Goal: Information Seeking & Learning: Check status

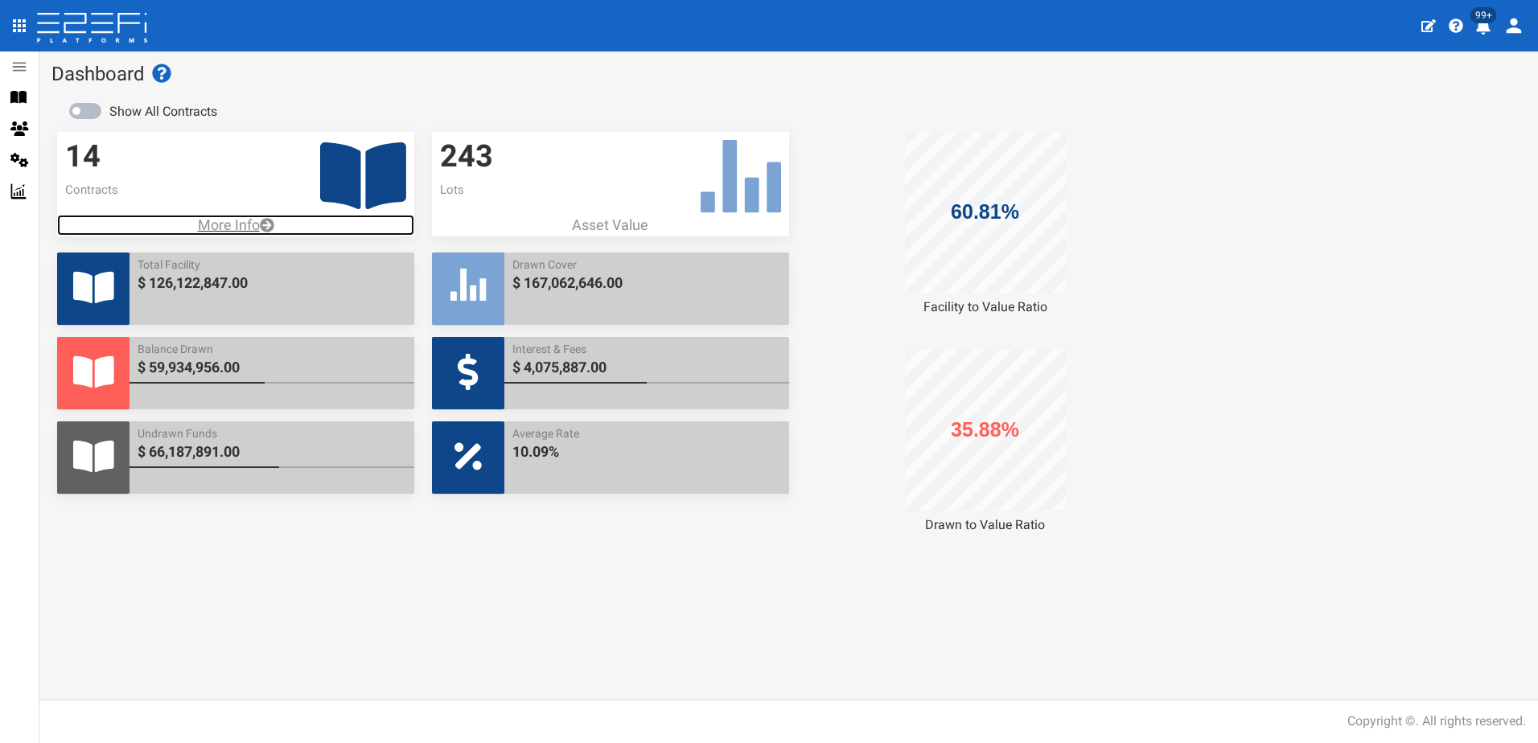
click at [218, 224] on p "More Info" at bounding box center [235, 225] width 357 height 21
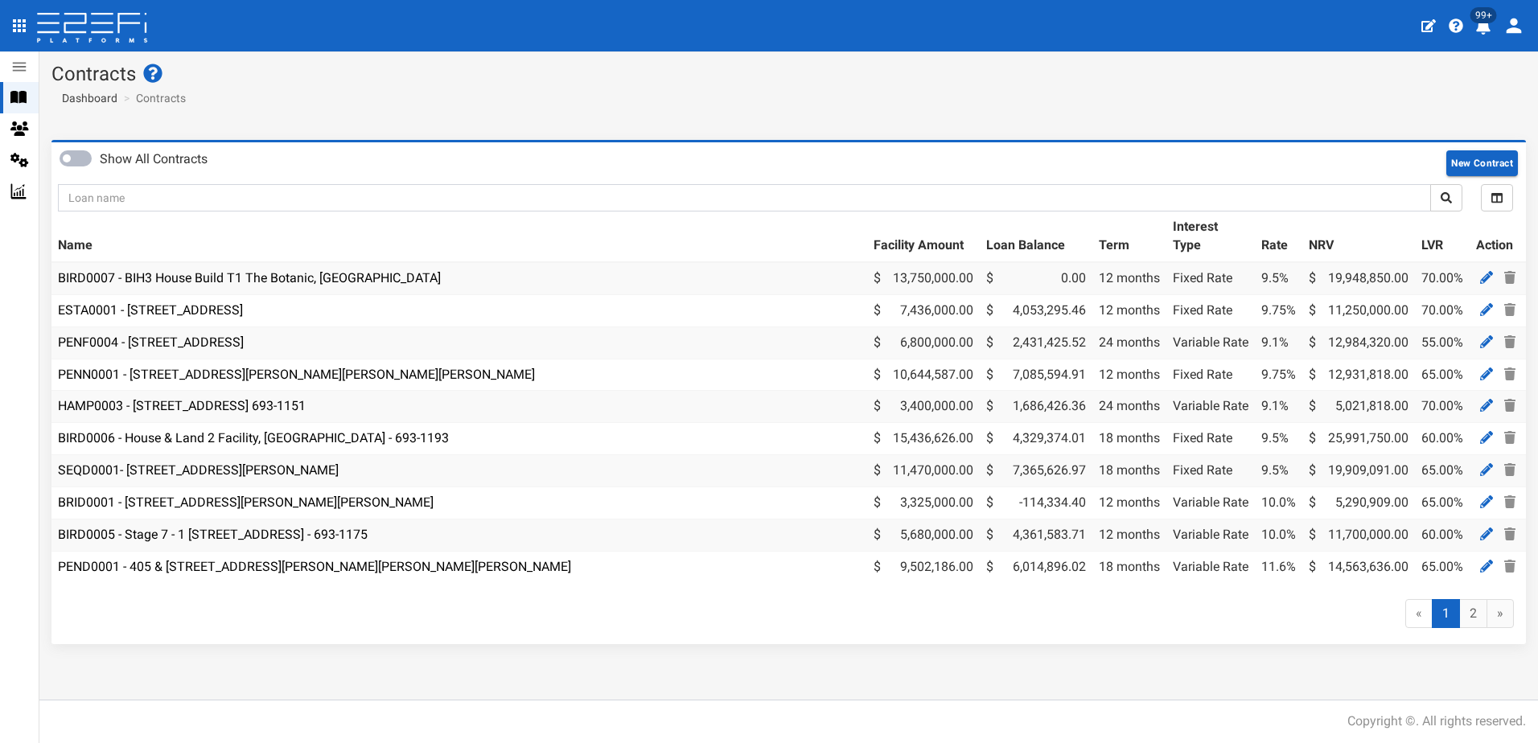
click at [1484, 27] on icon "profile" at bounding box center [1483, 27] width 14 height 16
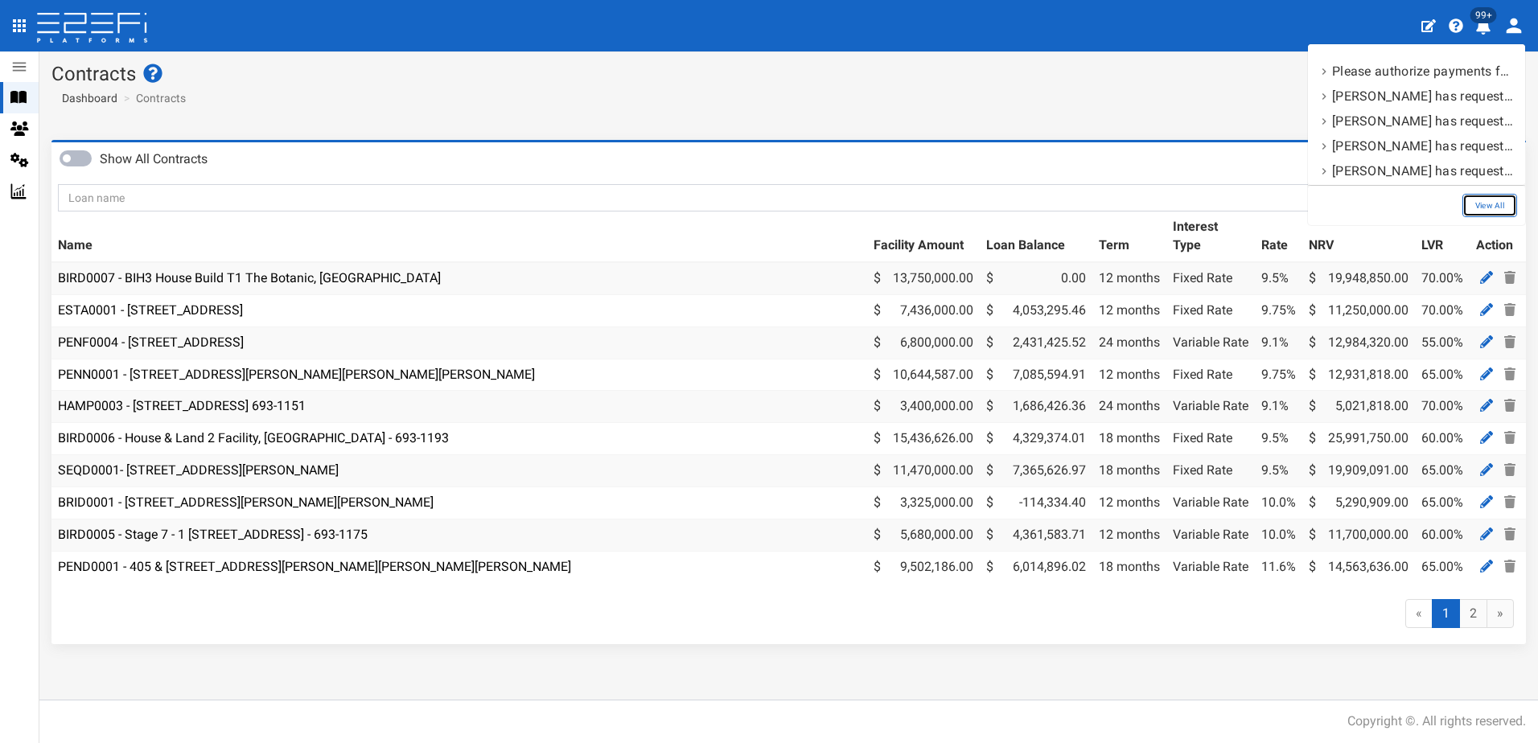
click at [1488, 202] on link "View All" at bounding box center [1489, 205] width 55 height 23
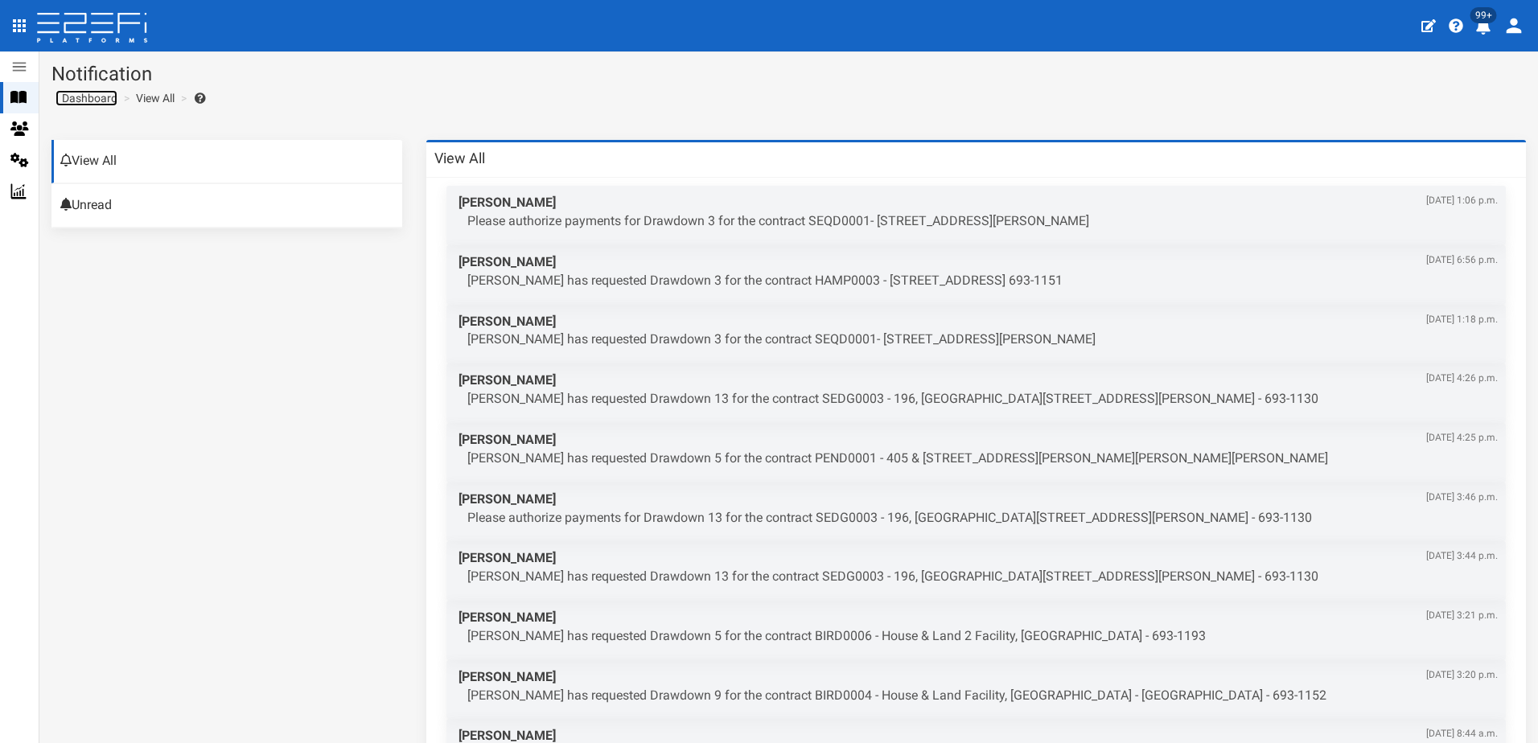
click at [87, 97] on span "Dashboard" at bounding box center [87, 98] width 62 height 13
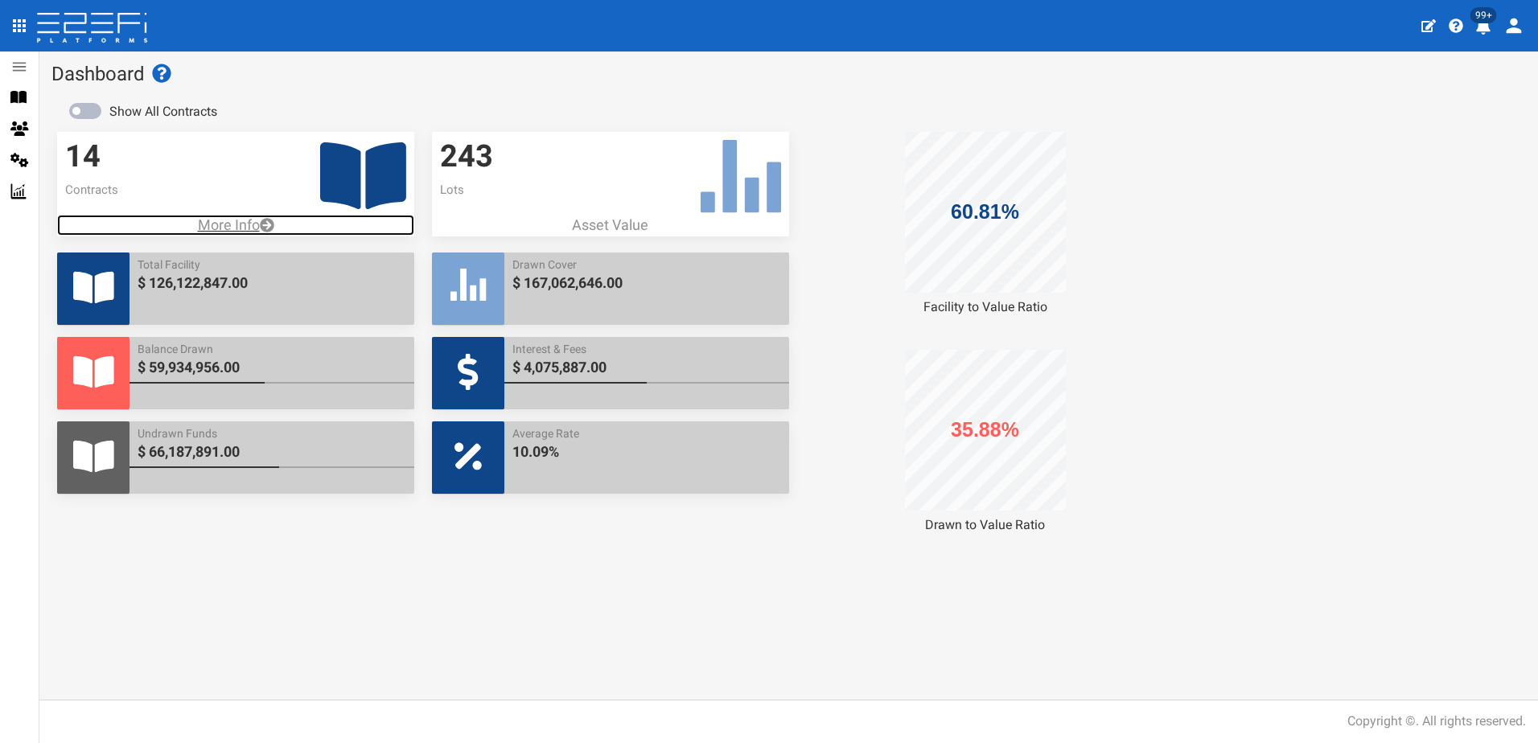
click at [231, 228] on p "More Info" at bounding box center [235, 225] width 357 height 21
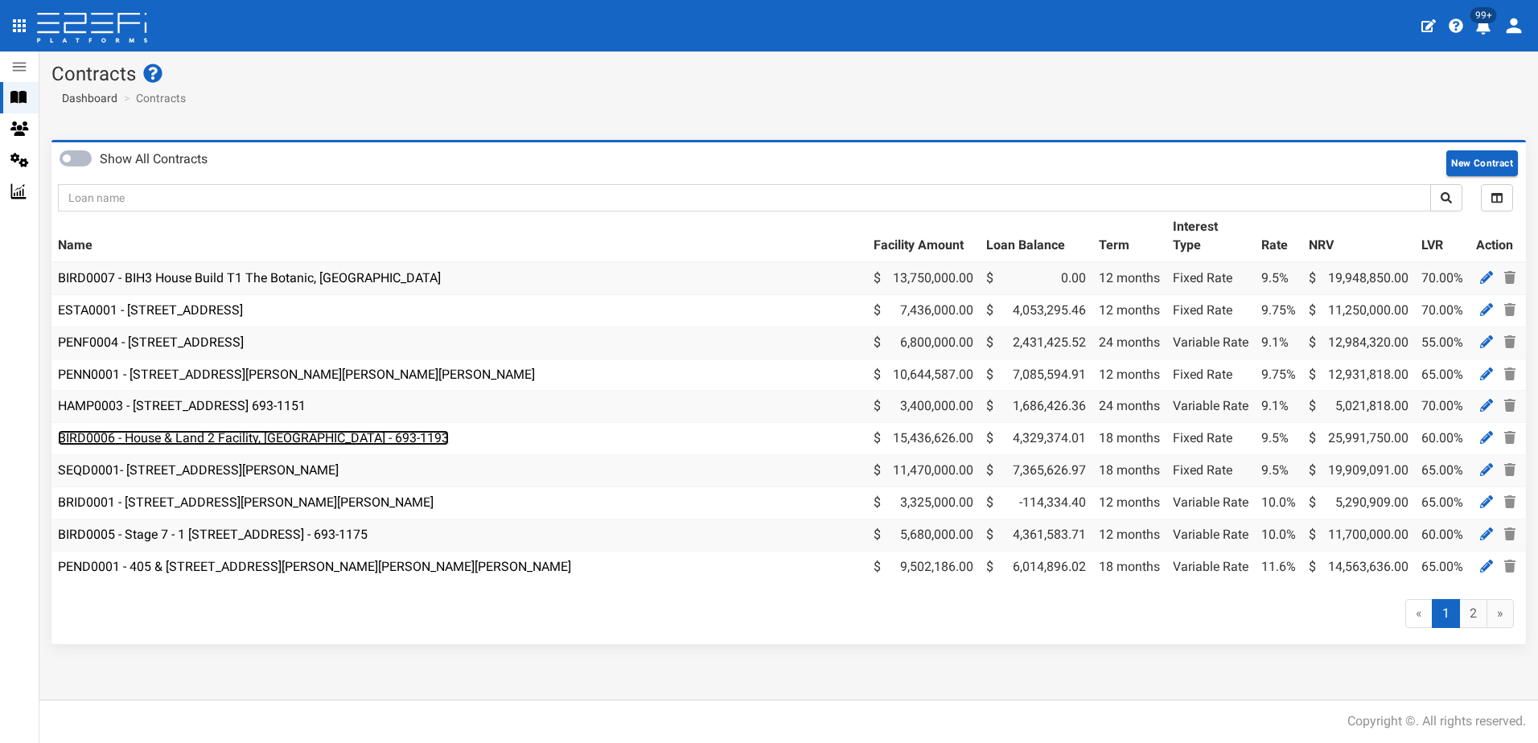
click at [243, 442] on link "BIRD0006 - House & Land 2 Facility, Port Macquarie - 693-1193" at bounding box center [253, 437] width 391 height 15
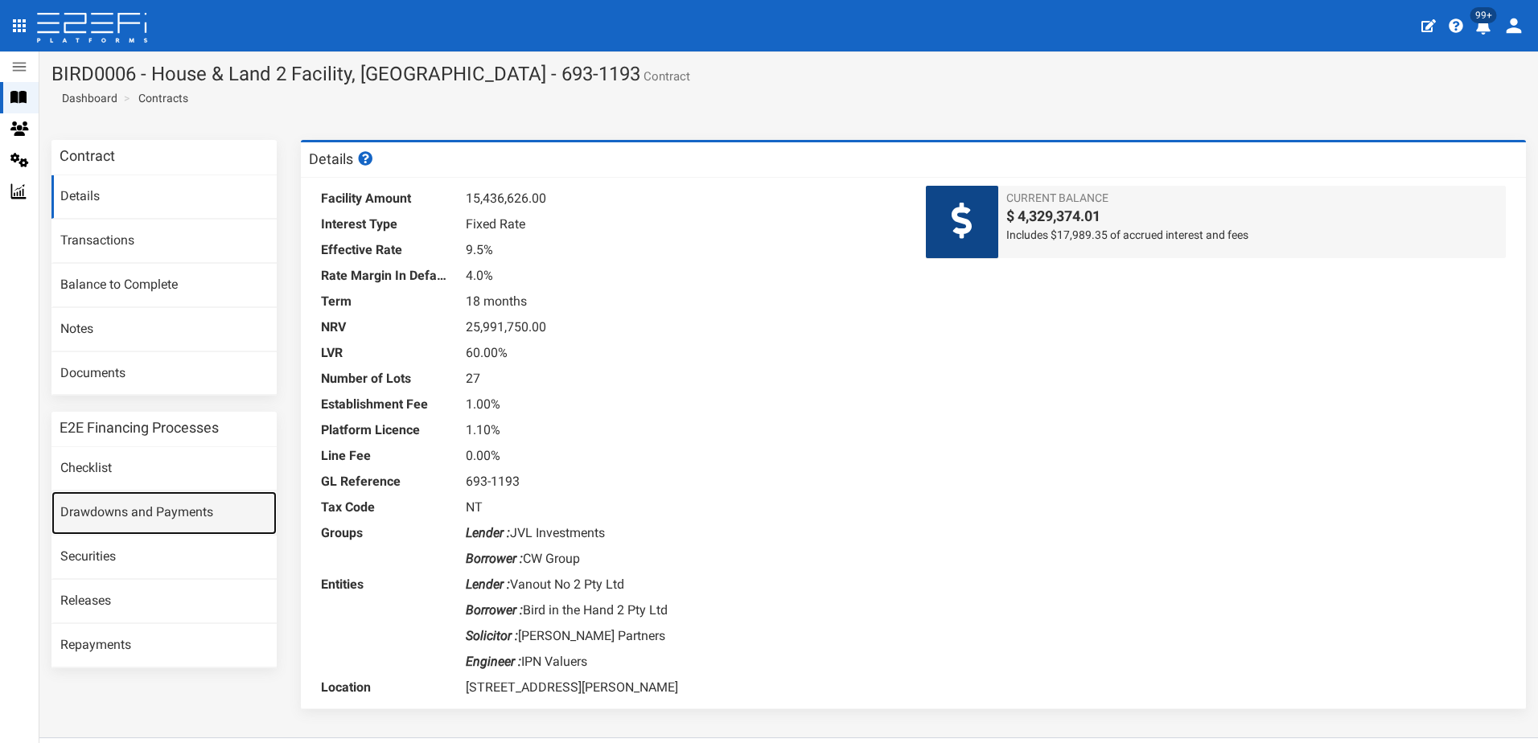
click at [128, 509] on link "Drawdowns and Payments" at bounding box center [163, 513] width 225 height 43
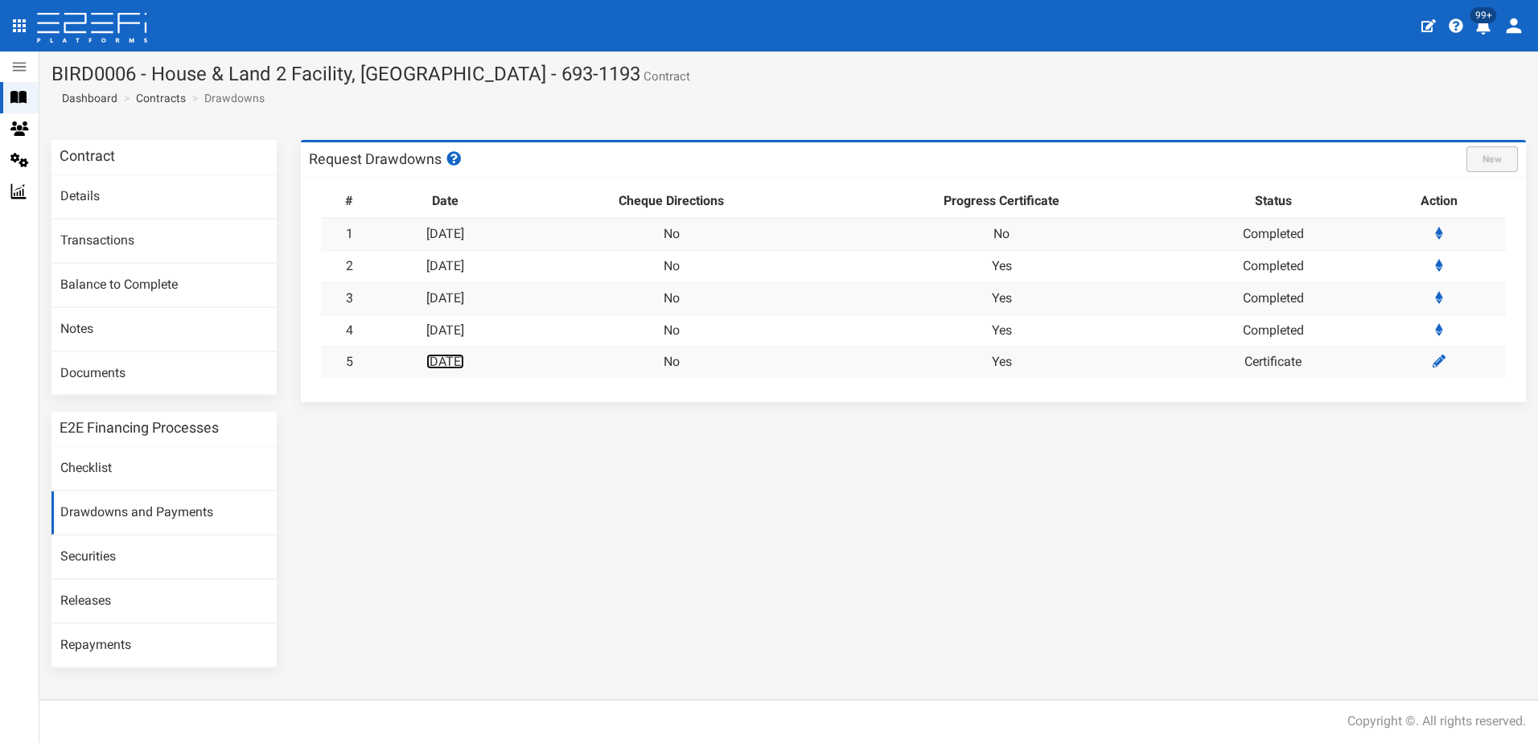
click at [464, 363] on link "[DATE]" at bounding box center [445, 361] width 38 height 15
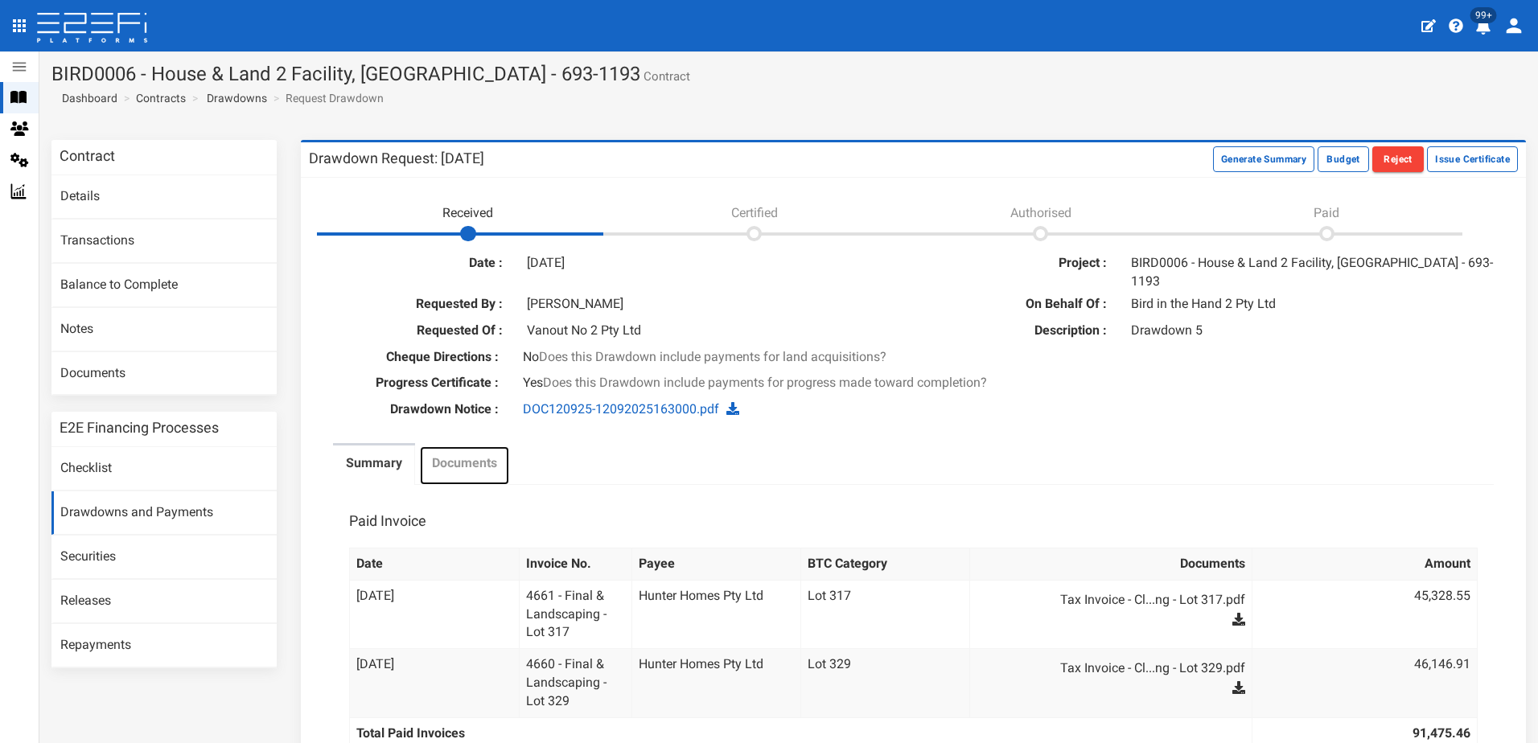
click at [485, 455] on label "Documents" at bounding box center [464, 464] width 65 height 19
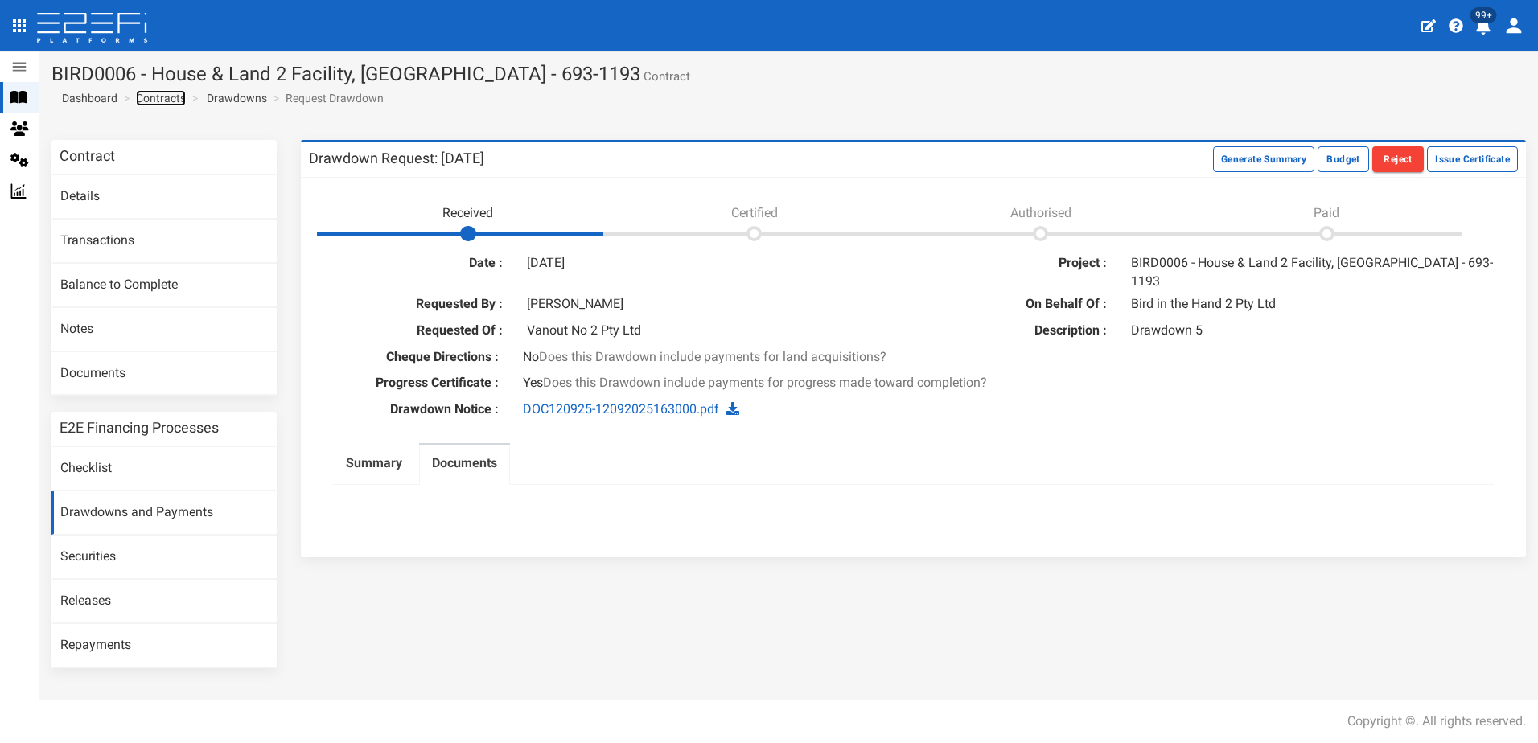
click at [154, 101] on link "Contracts" at bounding box center [161, 98] width 50 height 16
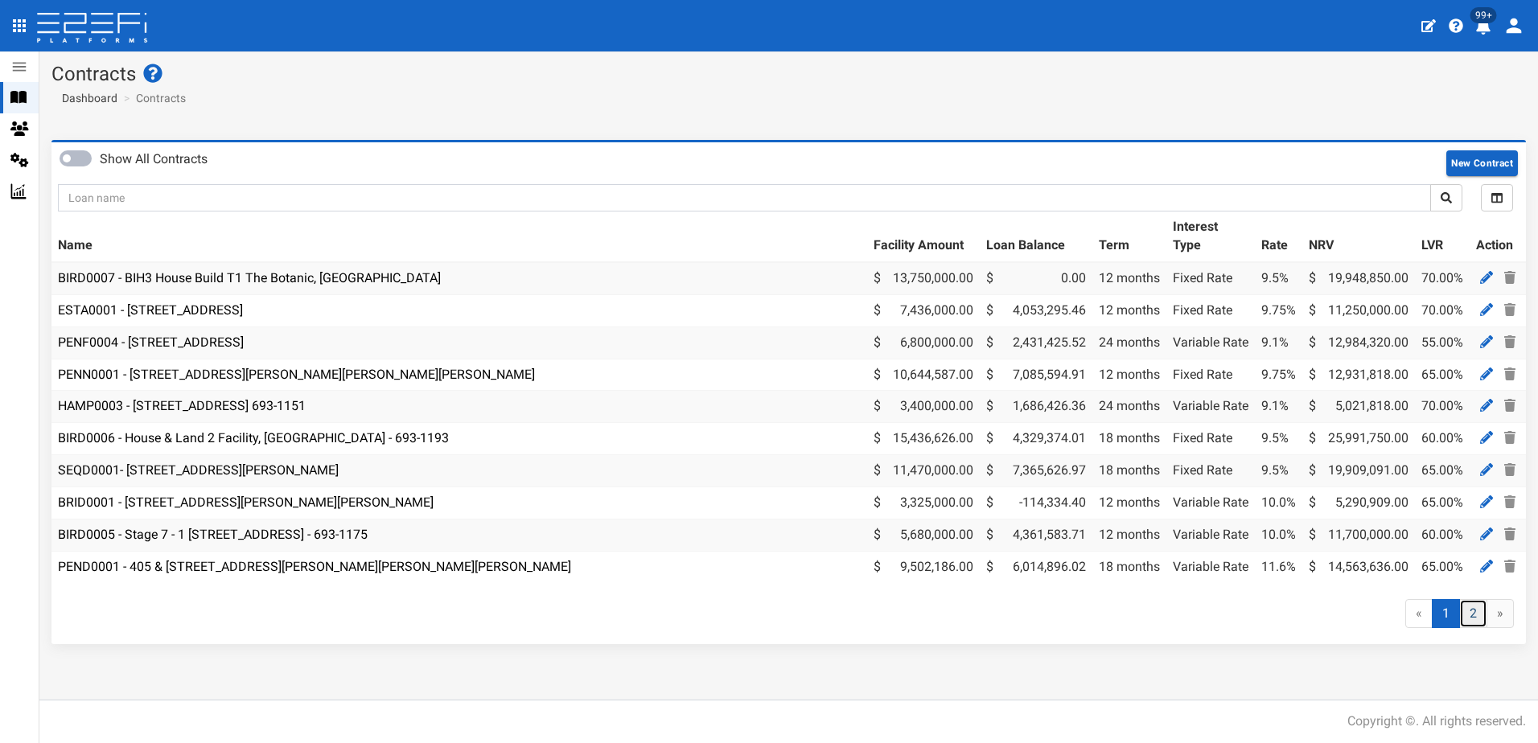
click at [1465, 627] on link "2" at bounding box center [1473, 614] width 28 height 30
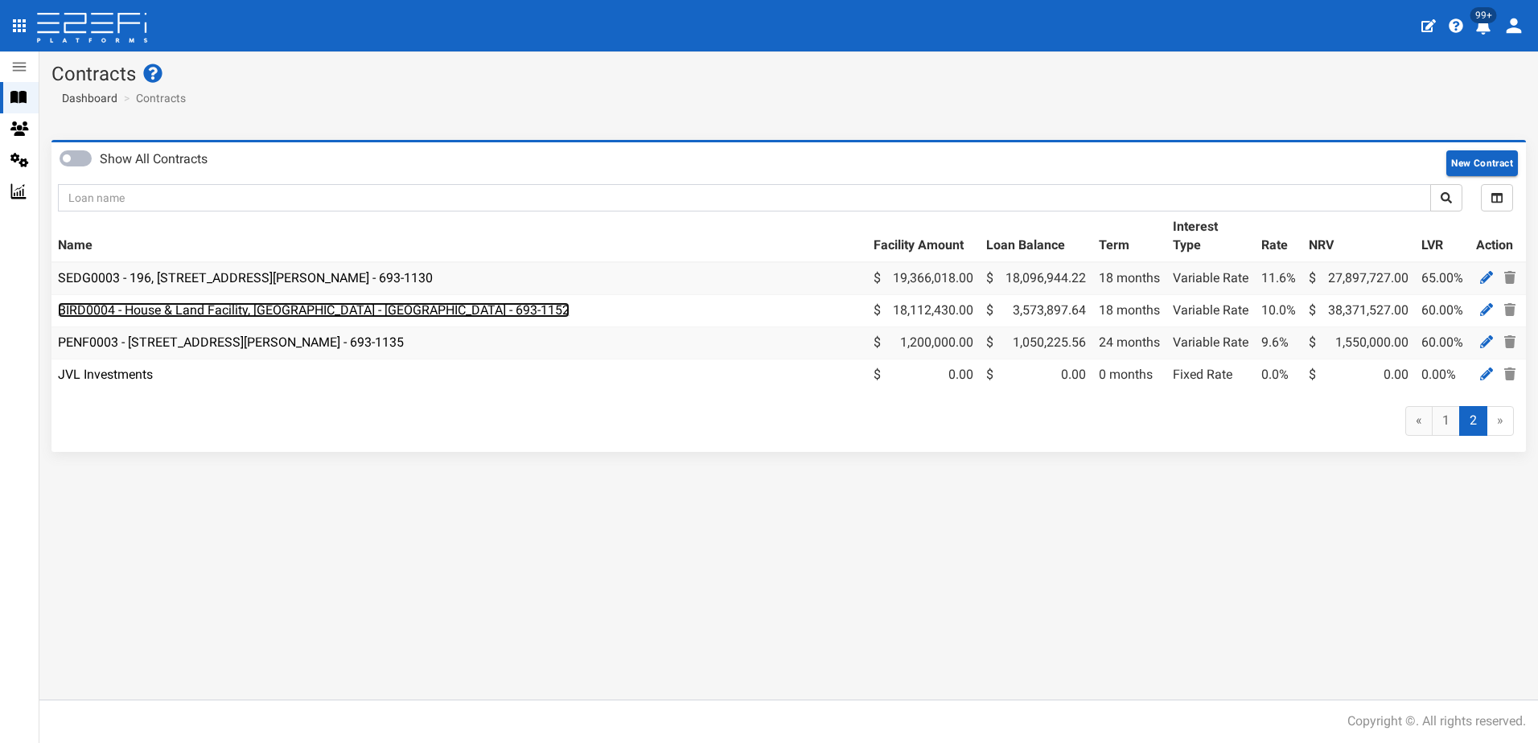
click at [203, 309] on link "BIRD0004 - House & Land Facility, Port Macquarie - VANT02 - 693-1152" at bounding box center [314, 309] width 512 height 15
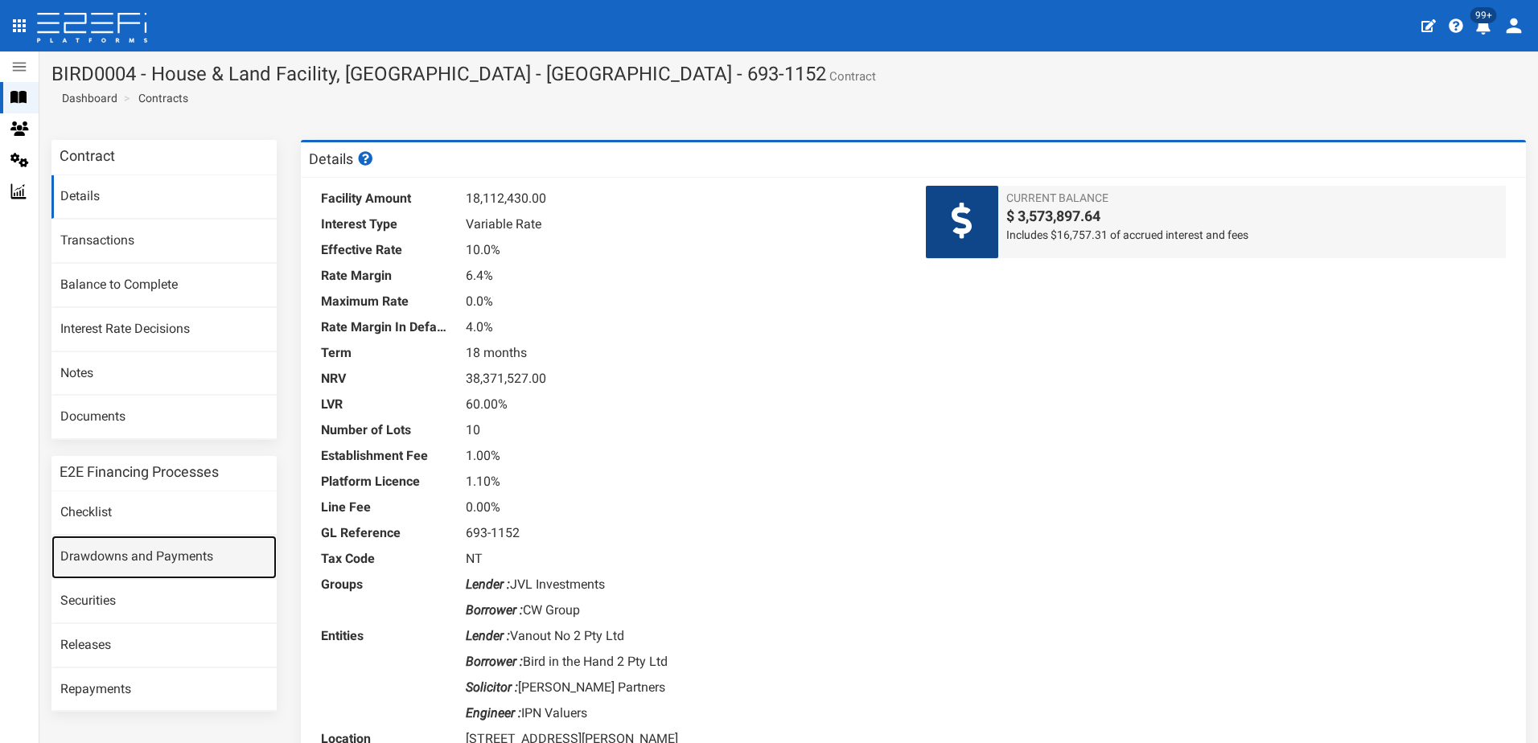
click at [138, 552] on link "Drawdowns and Payments" at bounding box center [163, 557] width 225 height 43
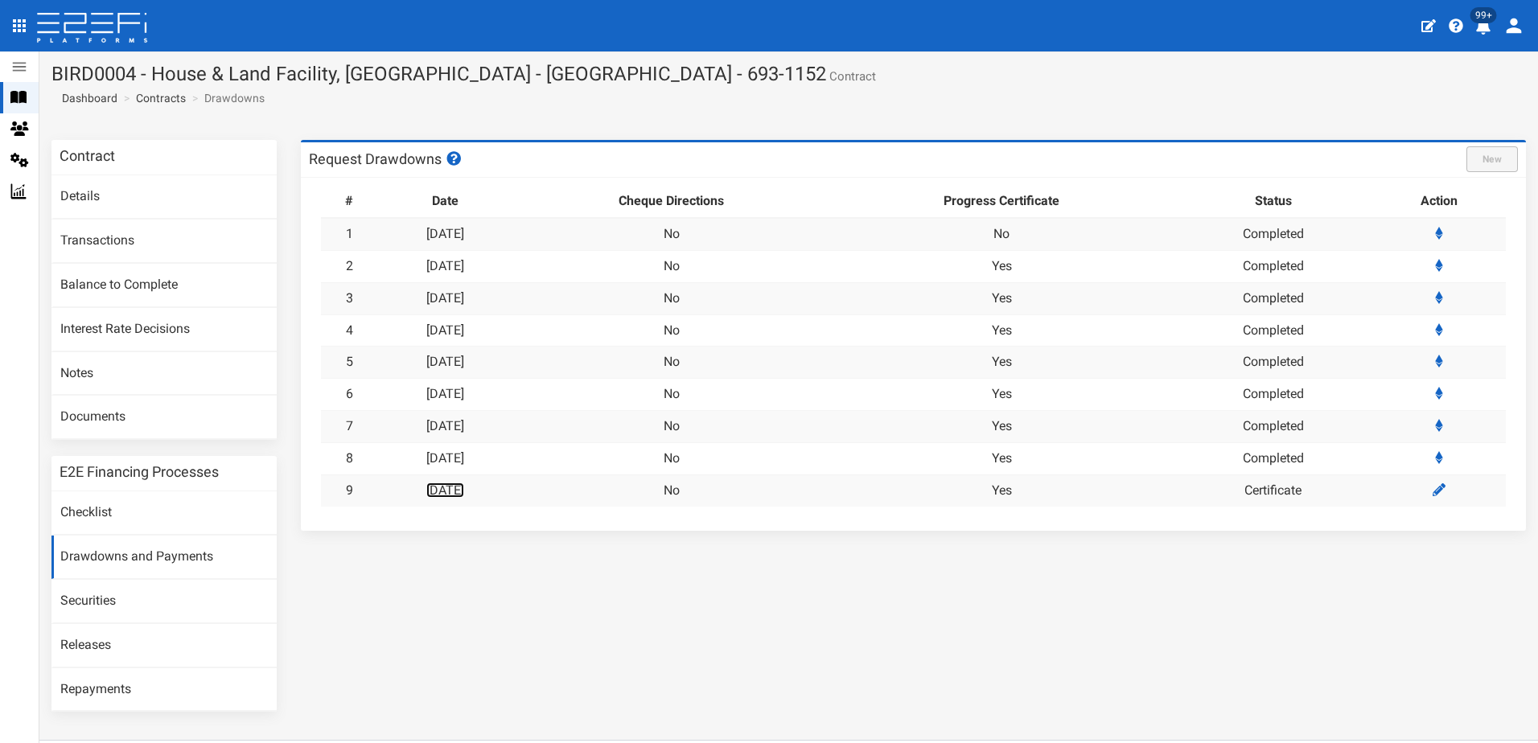
click at [464, 492] on link "[DATE]" at bounding box center [445, 490] width 38 height 15
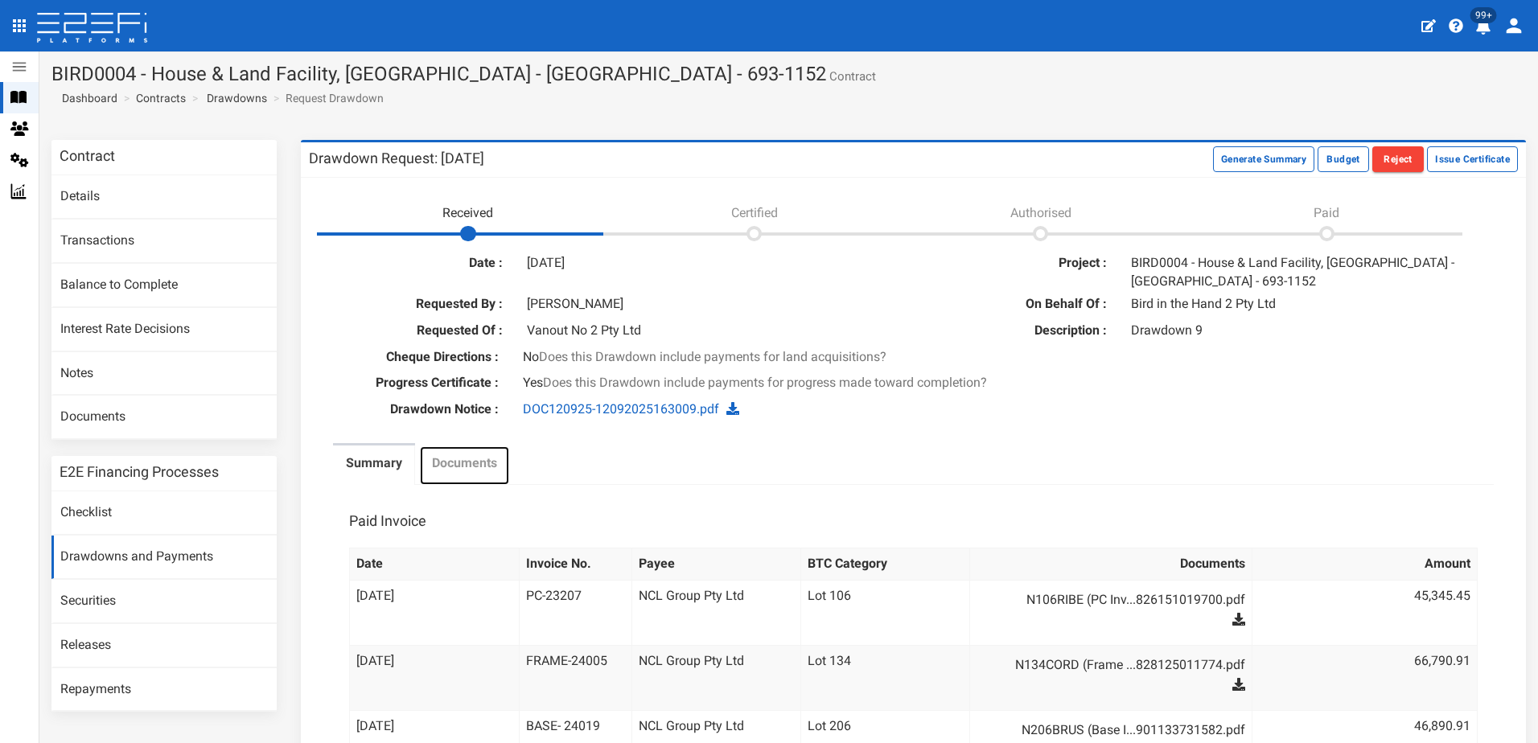
click at [450, 463] on label "Documents" at bounding box center [464, 464] width 65 height 19
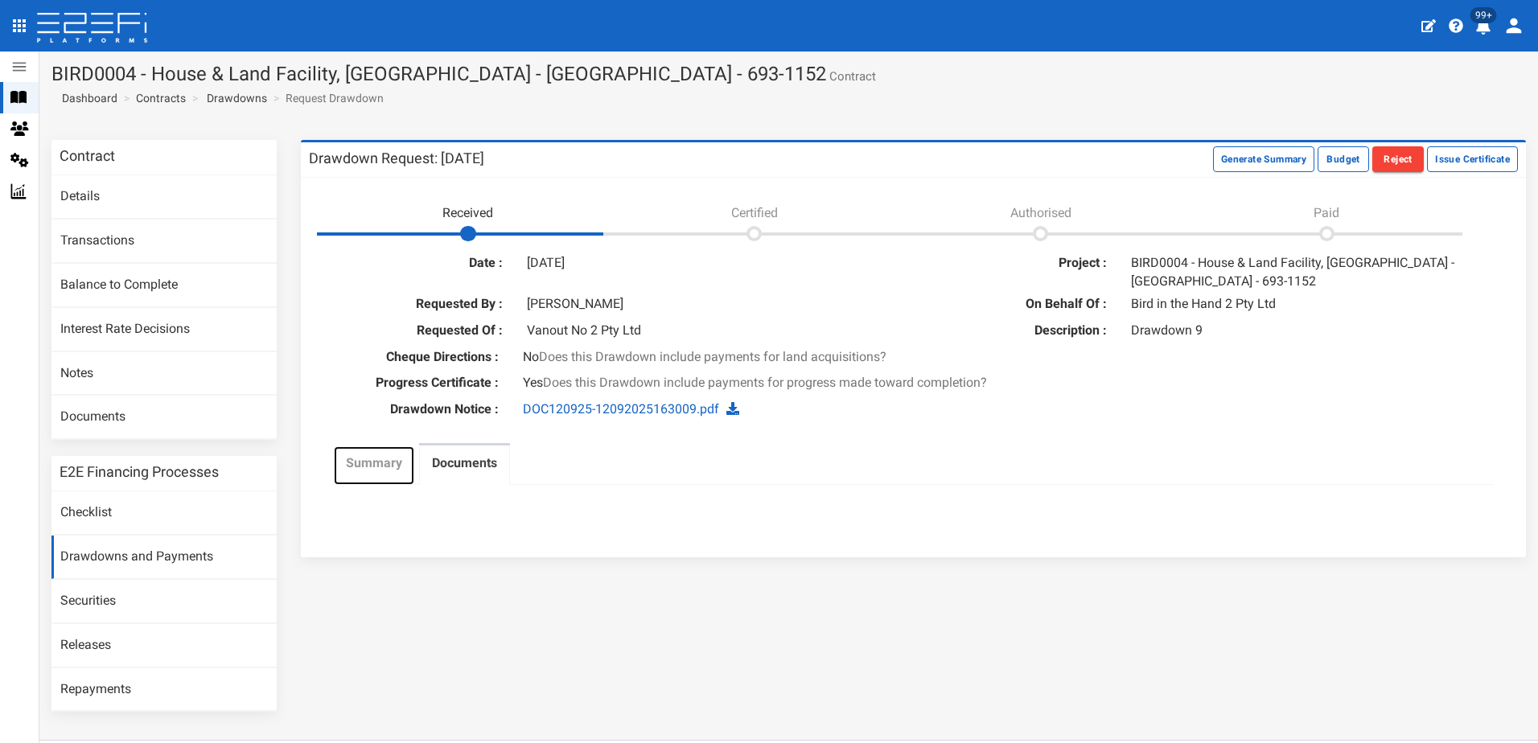
click at [368, 468] on label "Summary" at bounding box center [374, 464] width 56 height 19
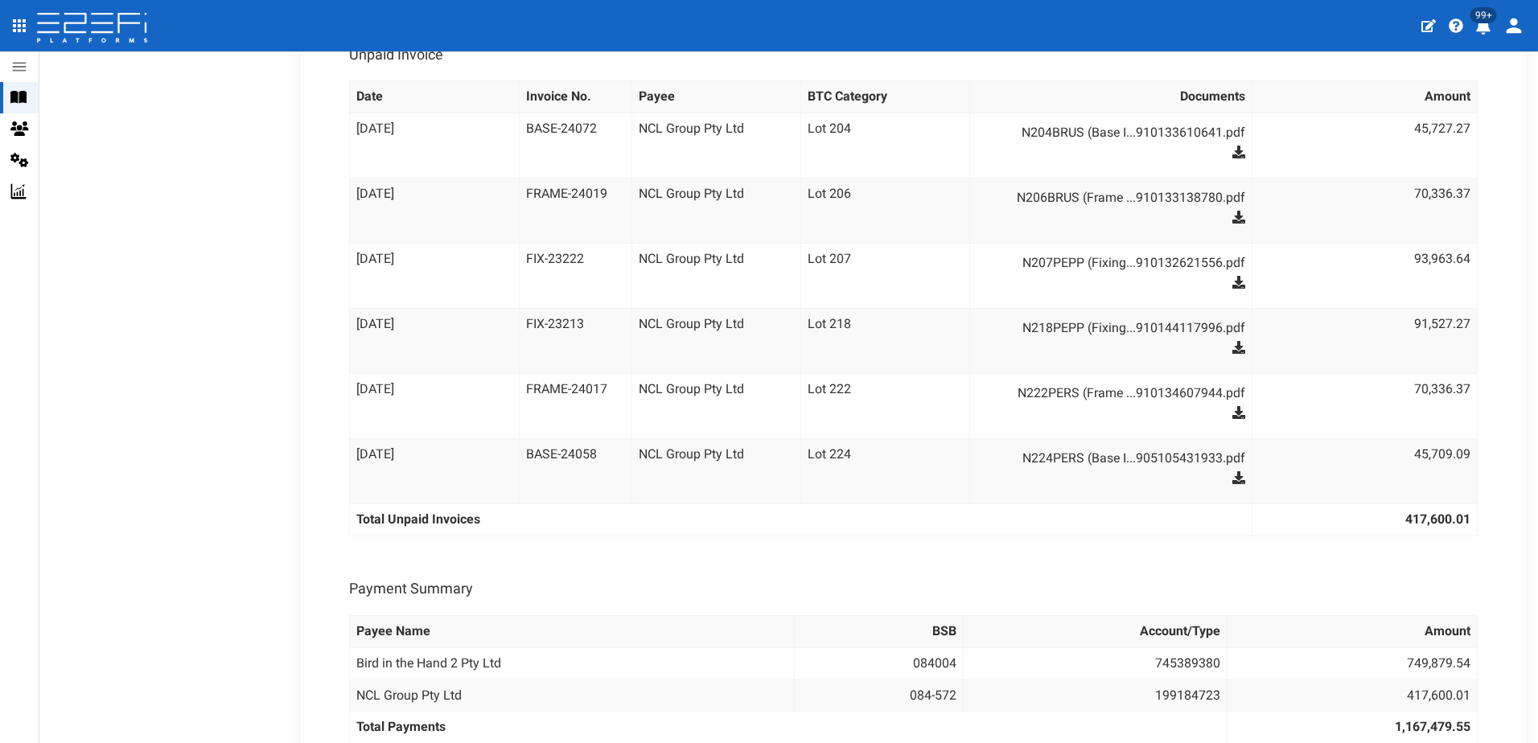
scroll to position [1342, 0]
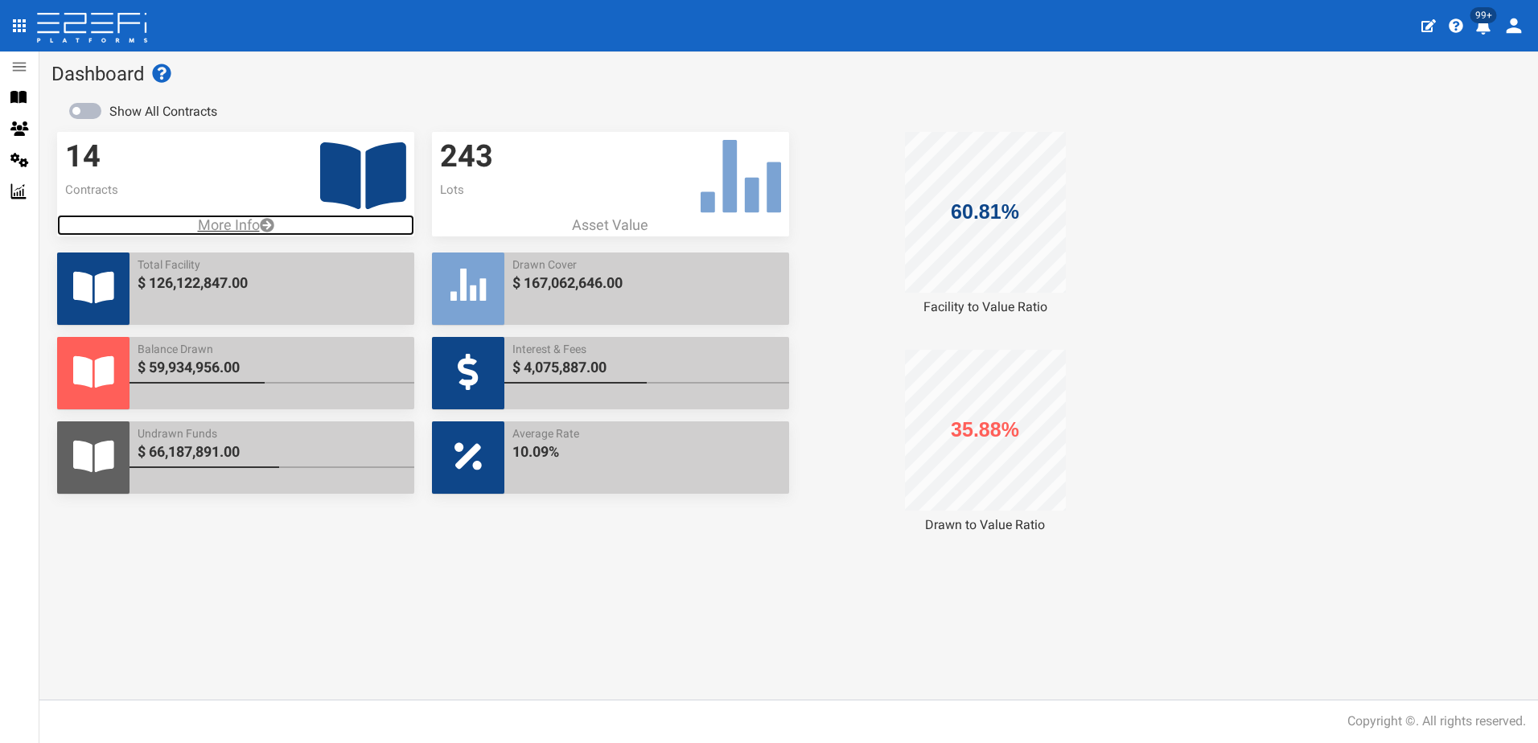
click at [223, 225] on p "More Info" at bounding box center [235, 225] width 357 height 21
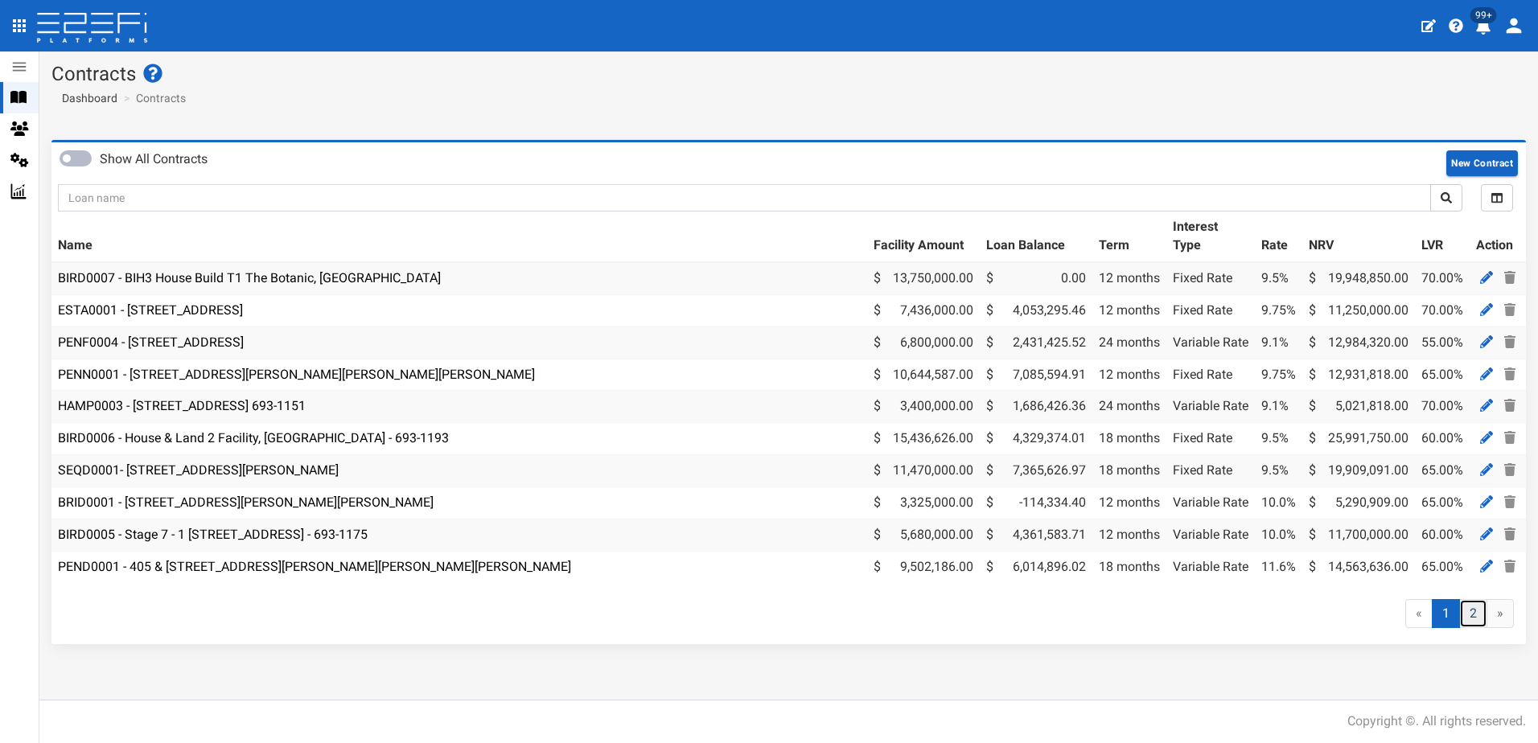
click at [1474, 622] on link "2" at bounding box center [1473, 614] width 28 height 30
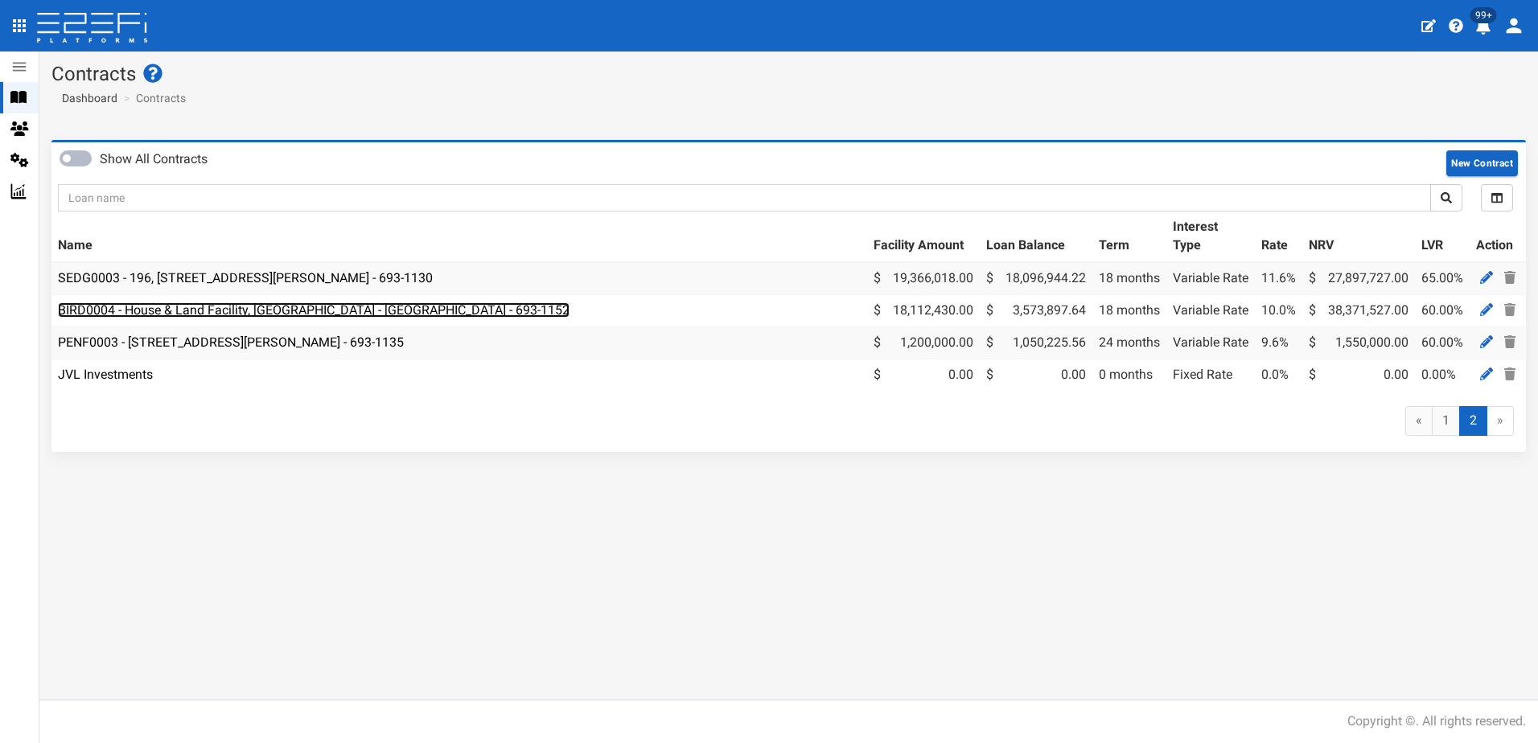
click at [261, 314] on link "BIRD0004 - House & Land Facility, Port Macquarie - VANT02 - 693-1152" at bounding box center [314, 309] width 512 height 15
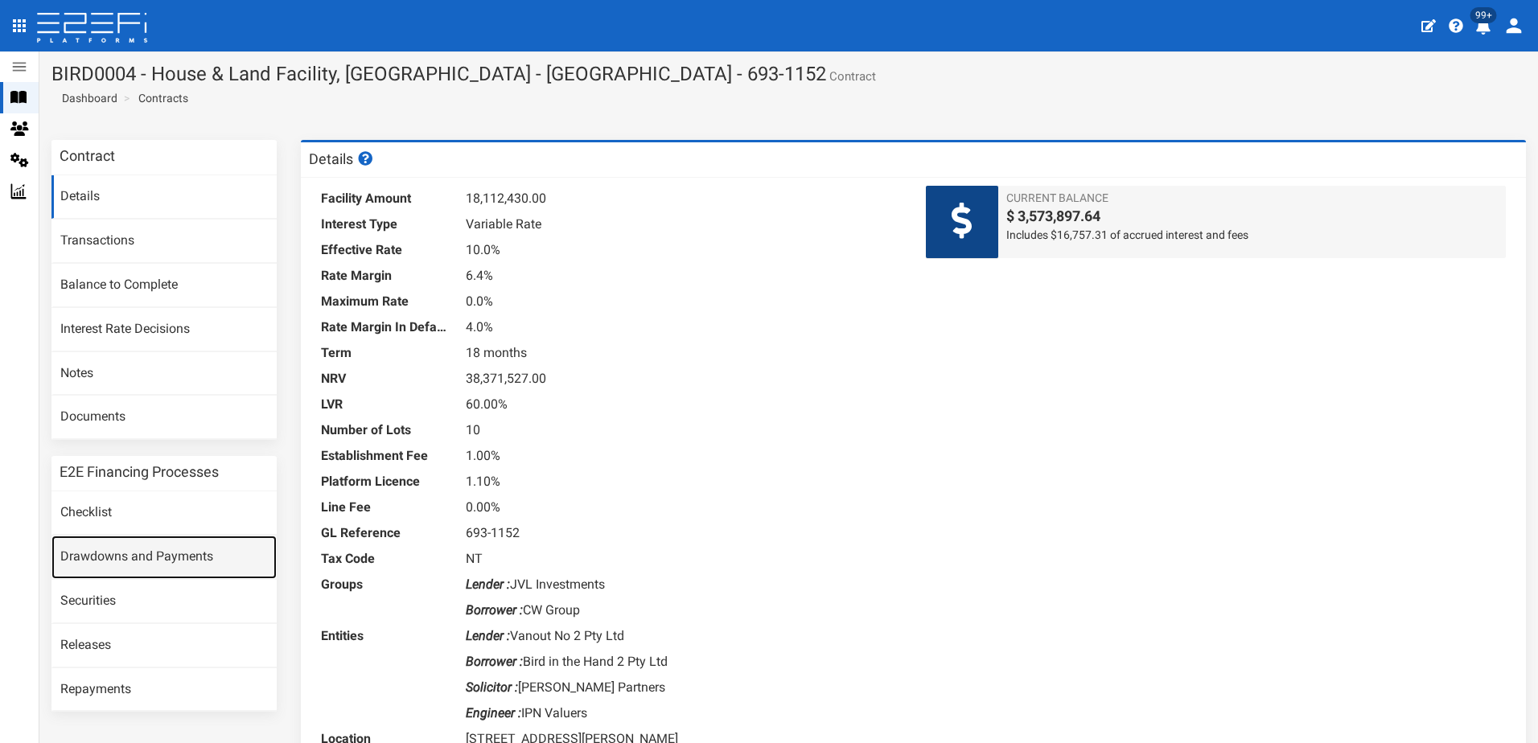
click at [144, 545] on link "Drawdowns and Payments" at bounding box center [163, 557] width 225 height 43
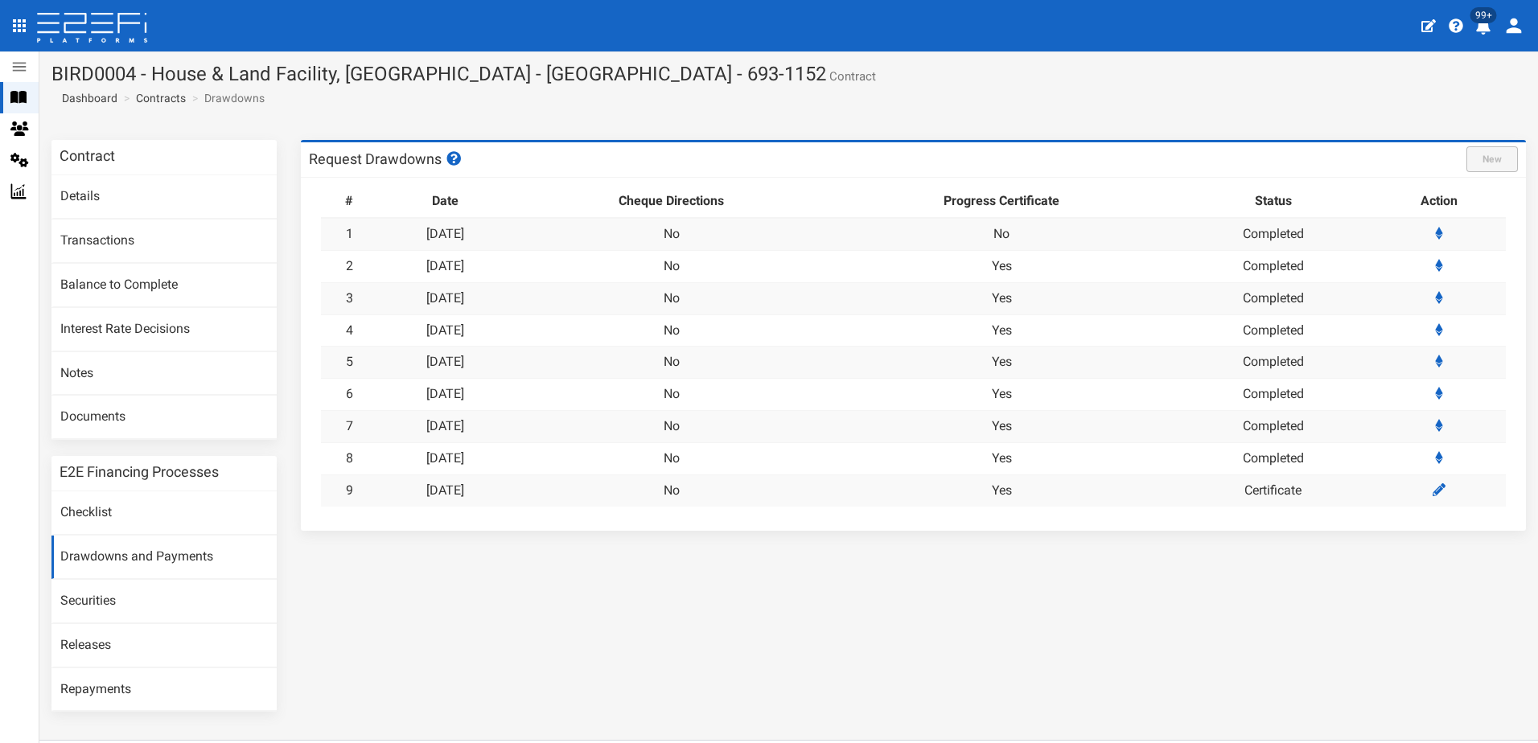
click at [451, 622] on div "Contract Details Transactions Balance to Complete Interest Rate Decisions Notes…" at bounding box center [788, 434] width 1499 height 588
click at [147, 554] on link "Drawdowns and Payments" at bounding box center [163, 557] width 225 height 43
click at [463, 452] on link "[DATE]" at bounding box center [445, 457] width 38 height 15
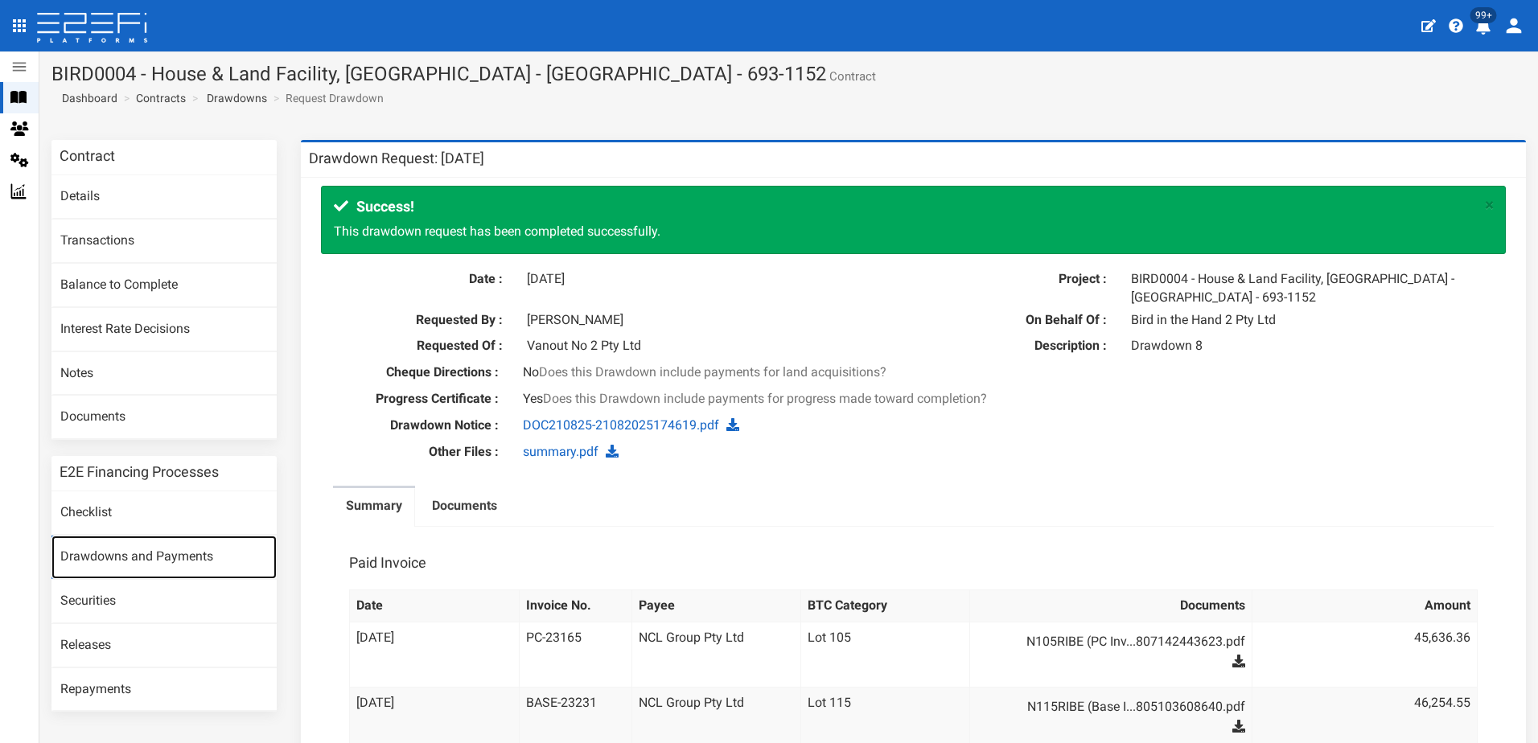
click at [144, 552] on link "Drawdowns and Payments" at bounding box center [163, 557] width 225 height 43
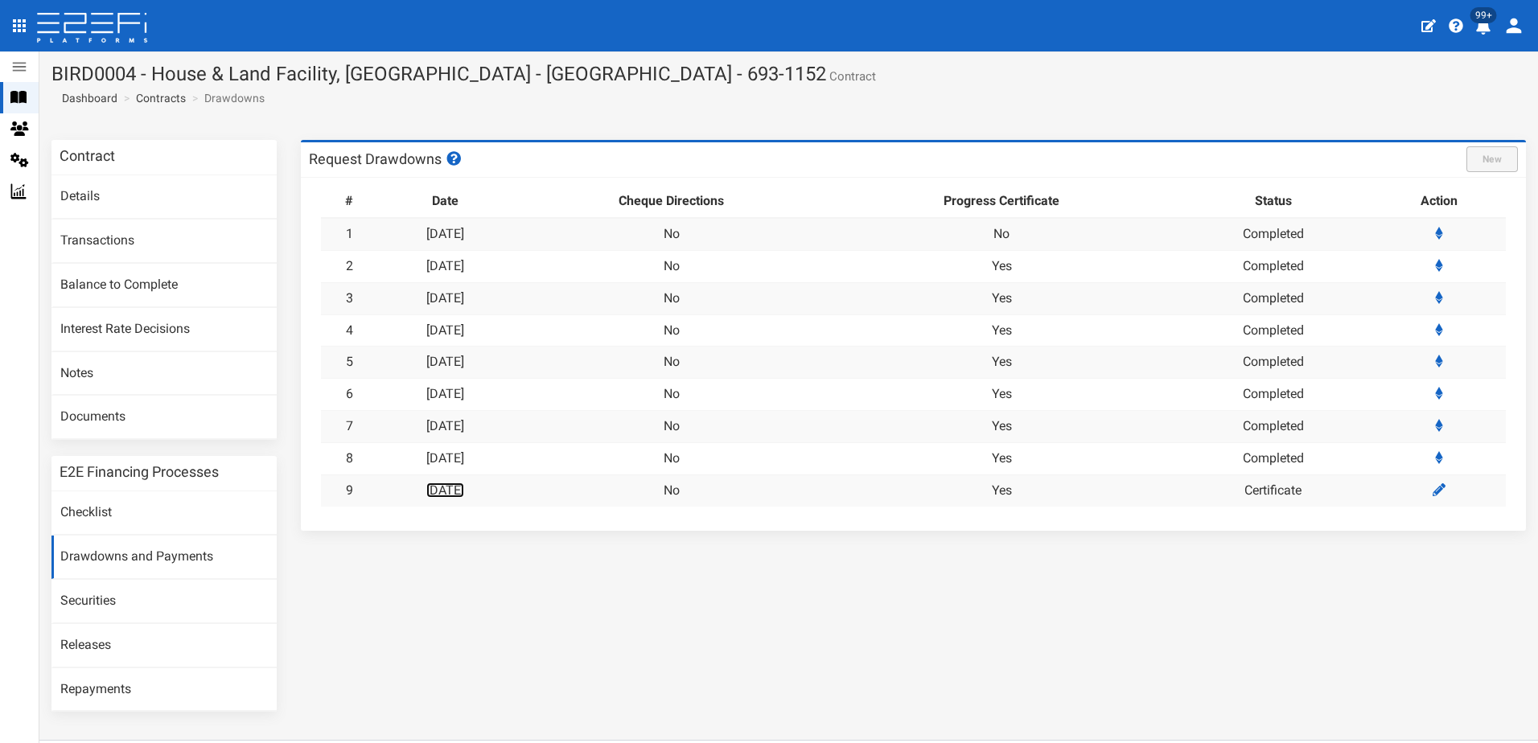
click at [459, 487] on link "[DATE]" at bounding box center [445, 490] width 38 height 15
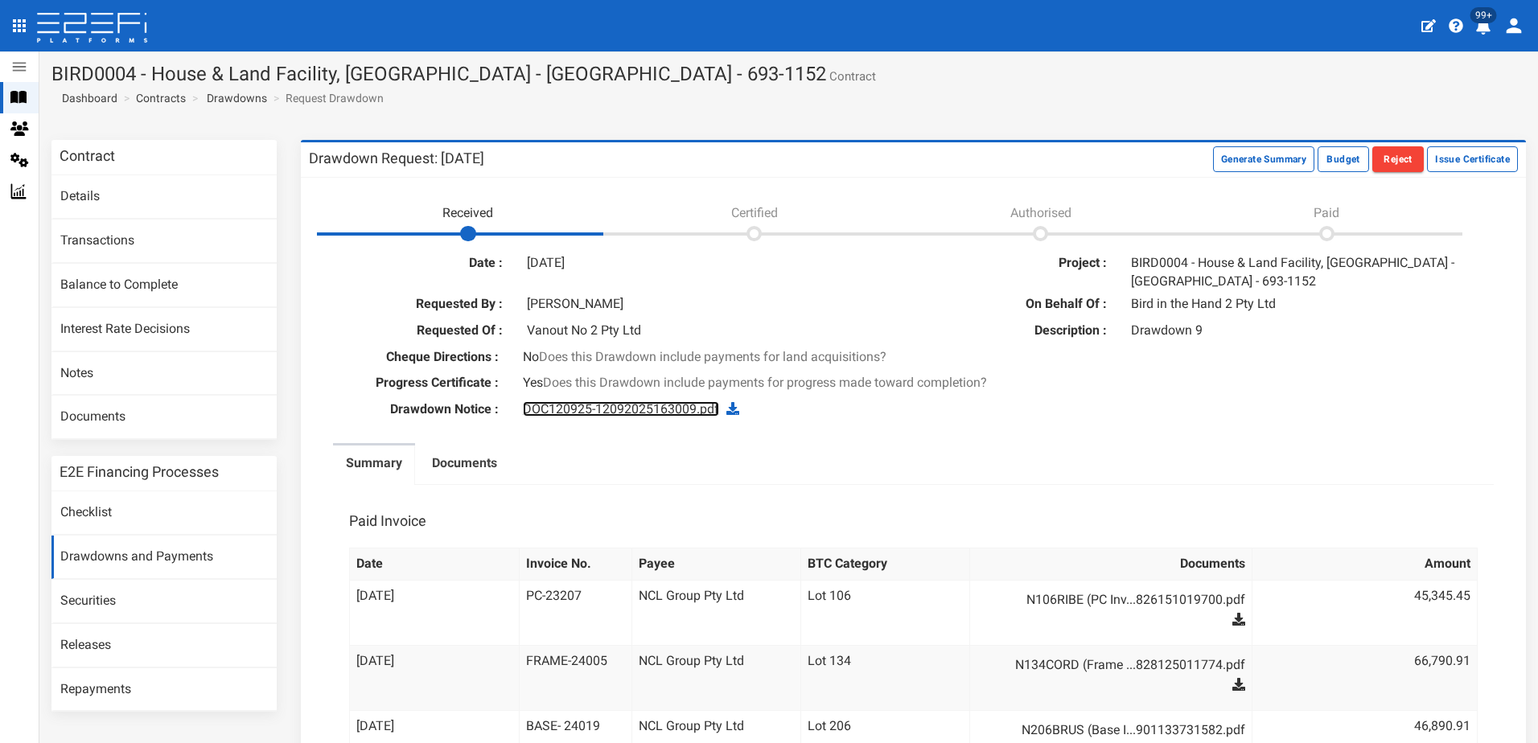
click at [594, 409] on link "DOC120925-12092025163009.pdf" at bounding box center [621, 408] width 196 height 15
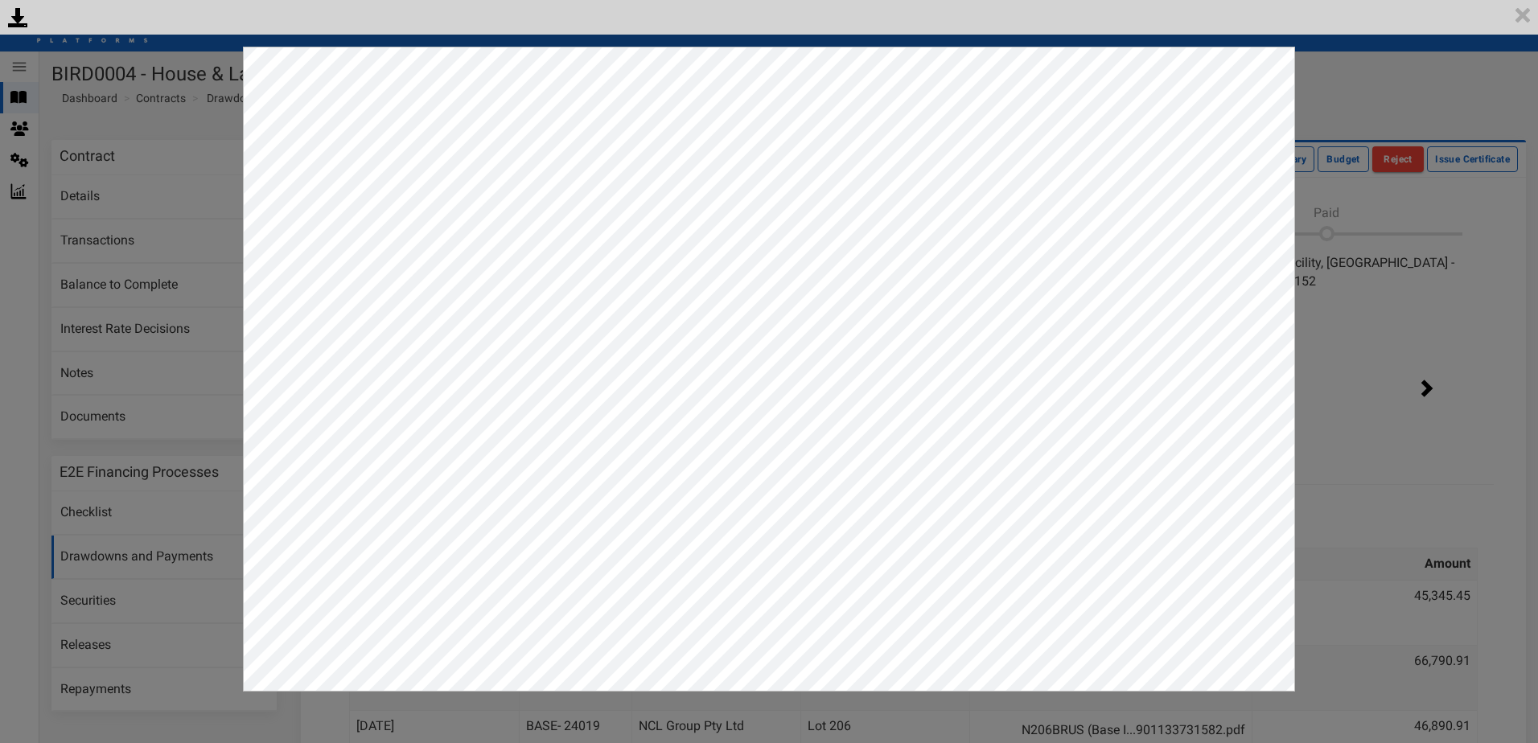
click at [1385, 83] on div "<p>Your browser does not support iframes.</p><script type="text/javascript">ale…" at bounding box center [769, 371] width 1538 height 743
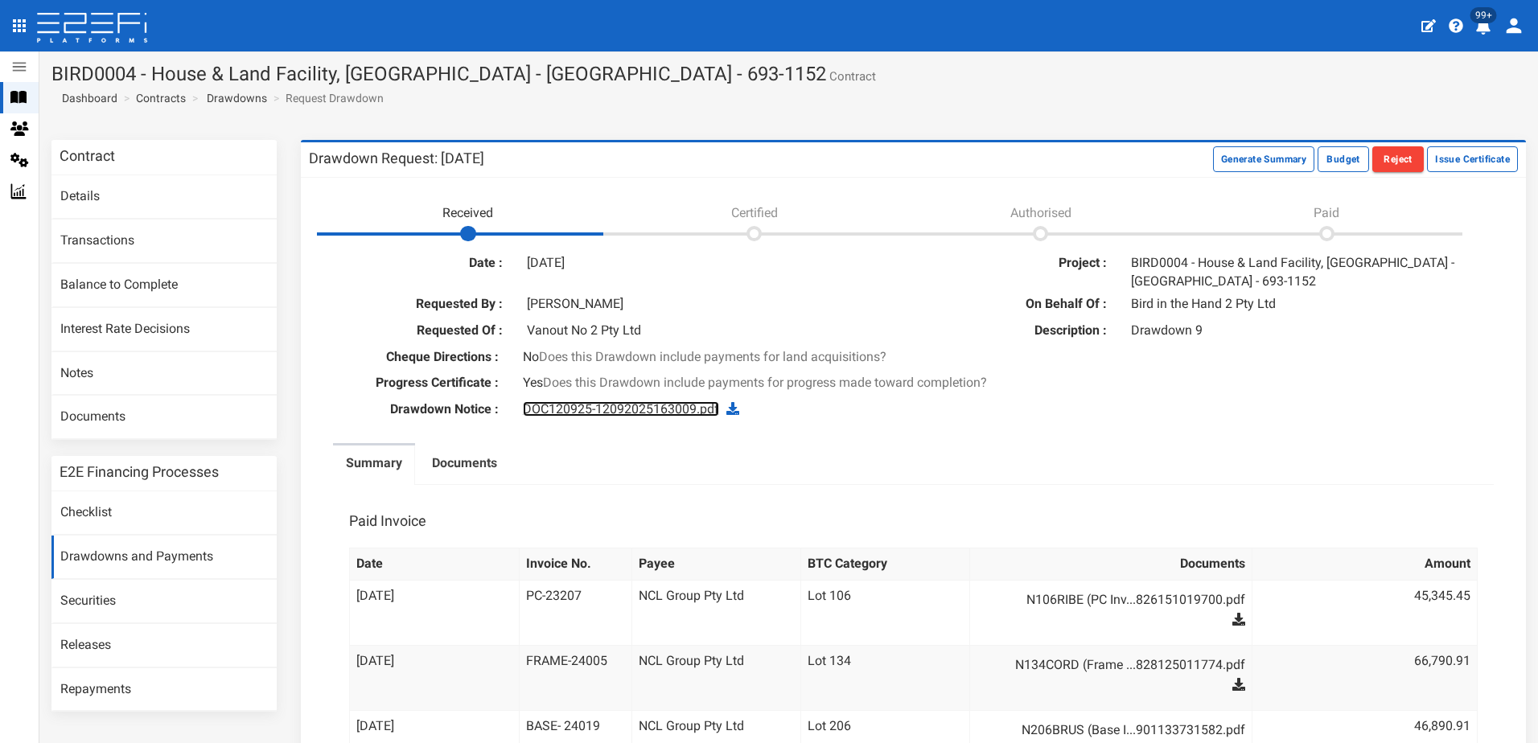
click at [611, 409] on link "DOC120925-12092025163009.pdf" at bounding box center [621, 408] width 196 height 15
